Goal: Complete application form

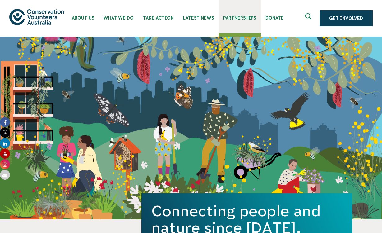
click at [237, 21] on link "Partnerships" at bounding box center [239, 16] width 42 height 33
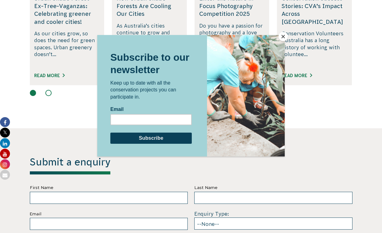
scroll to position [1724, 0]
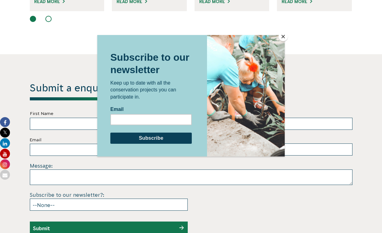
click at [327, 91] on div at bounding box center [191, 116] width 382 height 233
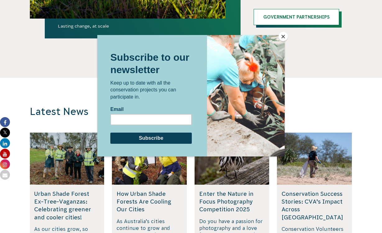
scroll to position [1769, 0]
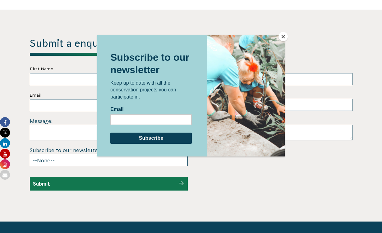
click at [73, 142] on div at bounding box center [191, 116] width 382 height 233
click at [281, 39] on button "Close" at bounding box center [282, 36] width 9 height 9
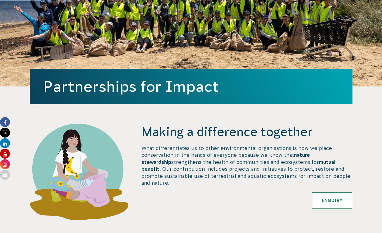
scroll to position [0, 0]
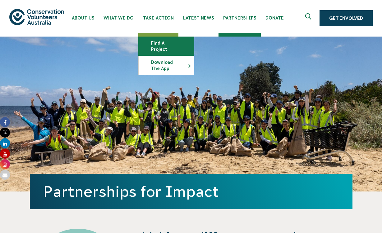
click at [156, 44] on link "Find a project" at bounding box center [165, 46] width 55 height 19
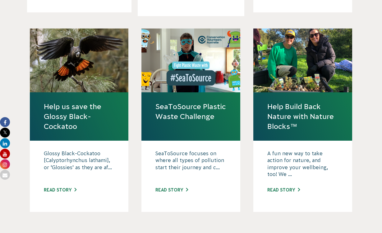
scroll to position [587, 0]
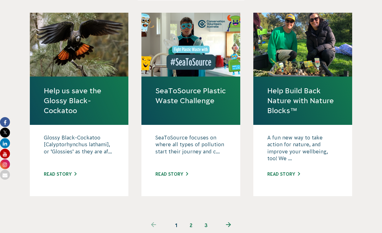
click at [194, 218] on link "2" at bounding box center [190, 225] width 15 height 15
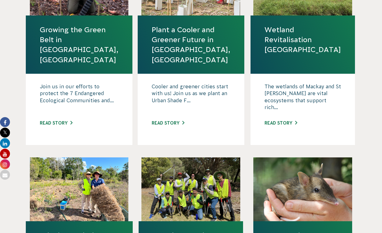
scroll to position [590, 0]
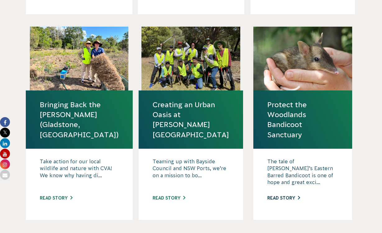
click at [291, 196] on link "Read story" at bounding box center [283, 198] width 33 height 5
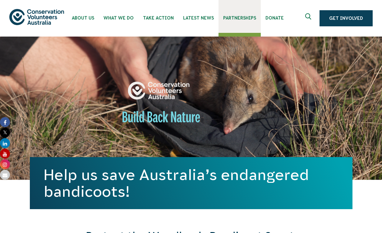
click at [224, 19] on span "Partnerships" at bounding box center [239, 18] width 33 height 5
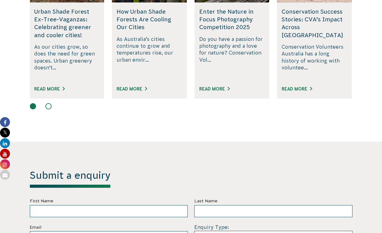
scroll to position [1767, 0]
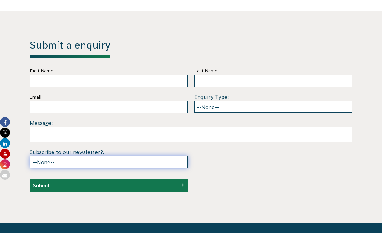
select select "No"
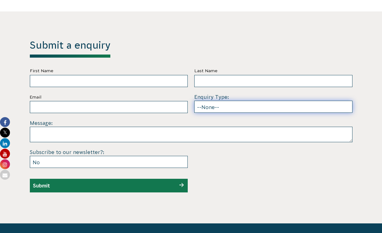
select select "Individual volunteering"
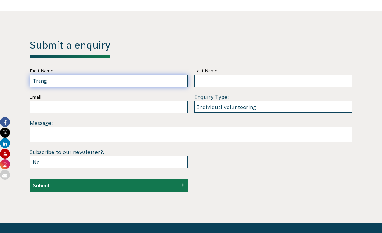
type input "Trang"
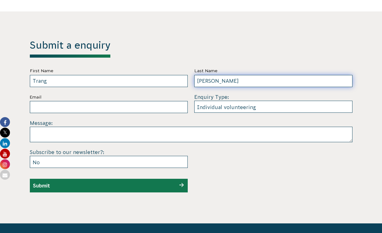
type input "[PERSON_NAME]"
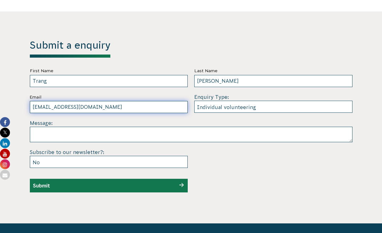
type input "[EMAIL_ADDRESS][DOMAIN_NAME]"
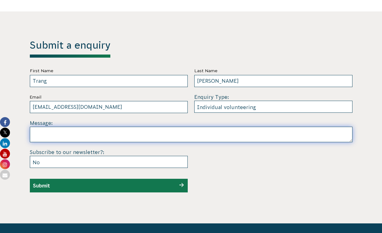
click at [110, 127] on textarea at bounding box center [191, 135] width 322 height 16
click at [57, 127] on textarea "Dear Conservation Volunteers Team, I'm" at bounding box center [191, 135] width 322 height 16
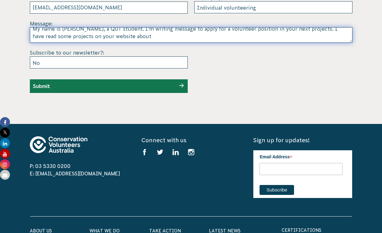
scroll to position [1732, 0]
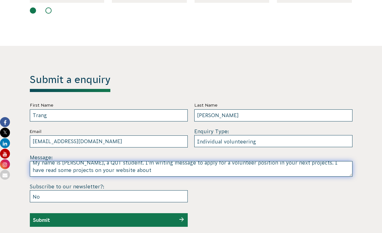
drag, startPoint x: 113, startPoint y: 156, endPoint x: 96, endPoint y: 154, distance: 17.6
click at [96, 161] on textarea "Dear Conservation Volunteers Team, My name is [PERSON_NAME], a QUT student. I'm…" at bounding box center [191, 169] width 322 height 16
click at [95, 161] on textarea "Dear Conservation Volunteers Team, My name is [PERSON_NAME], a QUT student. I'm…" at bounding box center [191, 169] width 322 height 16
drag, startPoint x: 95, startPoint y: 154, endPoint x: 110, endPoint y: 153, distance: 14.6
click at [110, 161] on textarea "Dear Conservation Volunteers Team, My name is [PERSON_NAME], a QUT student. I'm…" at bounding box center [191, 169] width 322 height 16
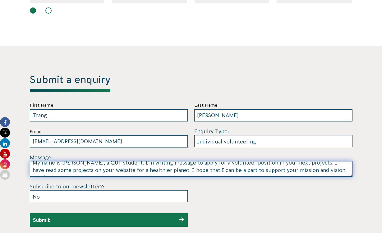
scroll to position [16, 0]
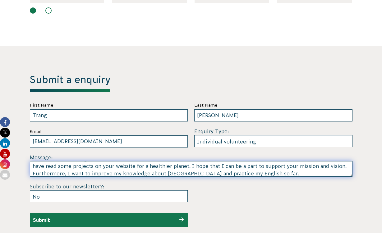
click at [148, 161] on textarea "Dear Conservation Volunteers Team, My name is [PERSON_NAME], a QUT student. I'm…" at bounding box center [191, 169] width 322 height 16
click at [266, 161] on textarea "Dear Conservation Volunteers Team, My name is [PERSON_NAME], a QUT student. I'm…" at bounding box center [191, 169] width 322 height 16
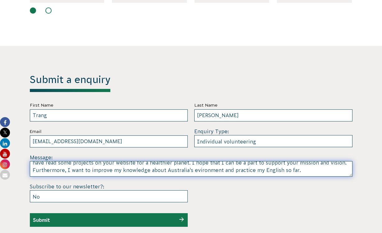
scroll to position [24, 0]
click at [141, 161] on textarea "Dear Conservation Volunteers Team, My name is [PERSON_NAME], a QUT student. I'm…" at bounding box center [191, 169] width 322 height 16
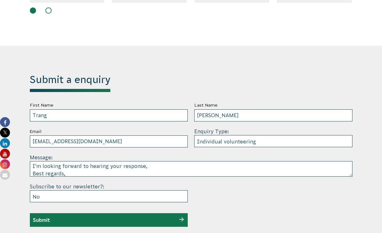
scroll to position [62, 0]
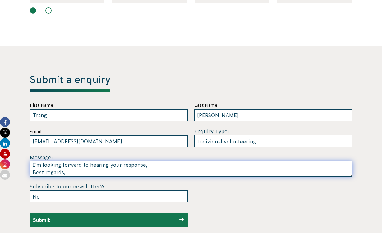
drag, startPoint x: 64, startPoint y: 154, endPoint x: 61, endPoint y: 154, distance: 3.4
click at [61, 161] on textarea "Dear Conservation Volunteers Team, My name is [PERSON_NAME], a QUT student. I'm…" at bounding box center [191, 169] width 322 height 16
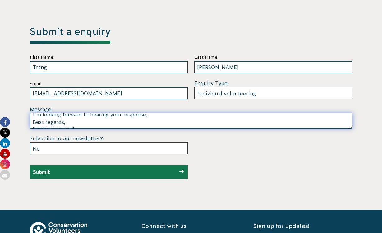
type textarea "Dear Conservation Volunteers Team, My name is [PERSON_NAME], a QUT student. I'm…"
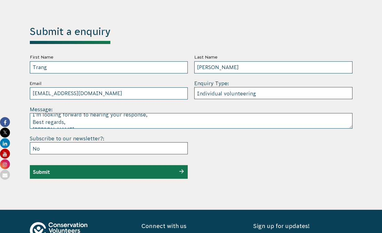
click at [99, 165] on div "Submit" at bounding box center [109, 172] width 158 height 14
click at [182, 165] on div "Submit" at bounding box center [109, 172] width 158 height 14
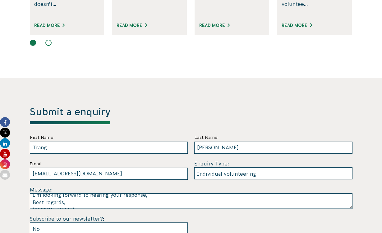
scroll to position [1753, 0]
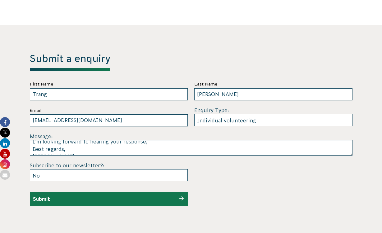
click at [172, 192] on div "Submit" at bounding box center [109, 199] width 158 height 14
click at [29, 183] on div "Submit a enquiry First Name [GEOGRAPHIC_DATA] Last Name [PERSON_NAME] Email [EM…" at bounding box center [190, 129] width 335 height 153
click at [66, 192] on div "Submit" at bounding box center [109, 199] width 158 height 14
click at [183, 192] on div "Submit" at bounding box center [109, 199] width 158 height 14
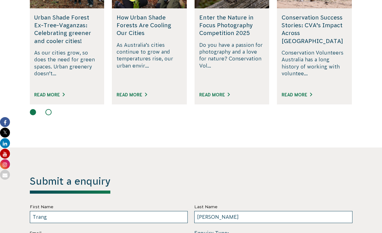
scroll to position [1768, 0]
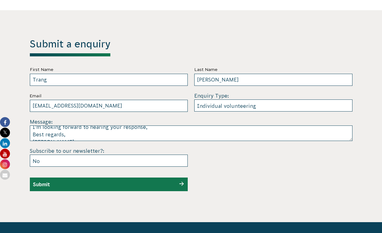
click at [180, 178] on div "Submit" at bounding box center [109, 185] width 158 height 14
click at [227, 162] on form "First Name [PERSON_NAME] Last Name [PERSON_NAME] Email [EMAIL_ADDRESS][DOMAIN_N…" at bounding box center [191, 128] width 322 height 125
click at [42, 182] on input "Submit" at bounding box center [41, 185] width 17 height 6
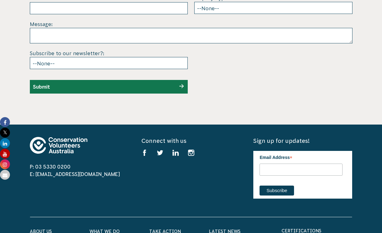
scroll to position [1650, 0]
